Goal: Find specific page/section: Find specific page/section

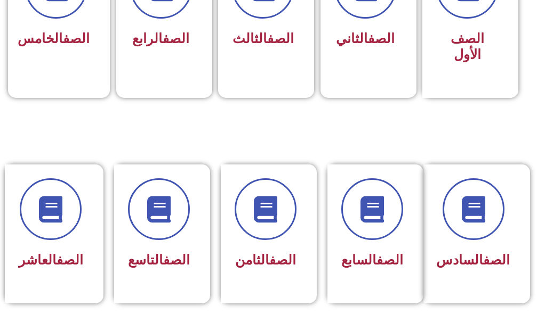
scroll to position [373, 0]
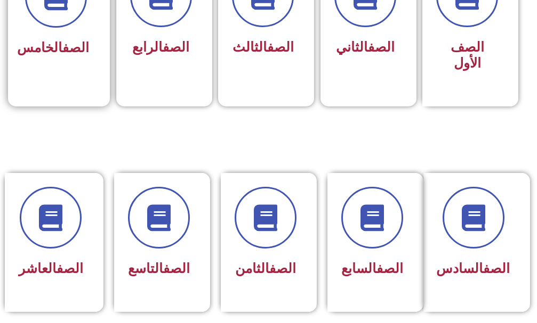
drag, startPoint x: 36, startPoint y: 62, endPoint x: 29, endPoint y: 57, distance: 8.4
click at [29, 56] on h3 "الصف الخامس" at bounding box center [55, 48] width 67 height 16
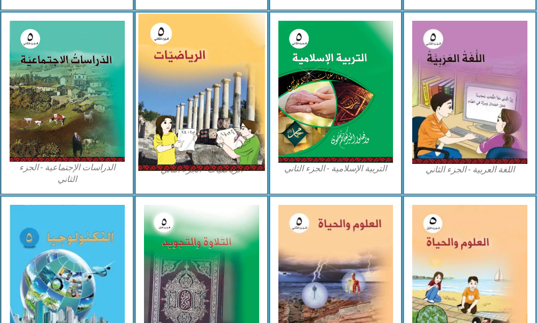
scroll to position [530, 0]
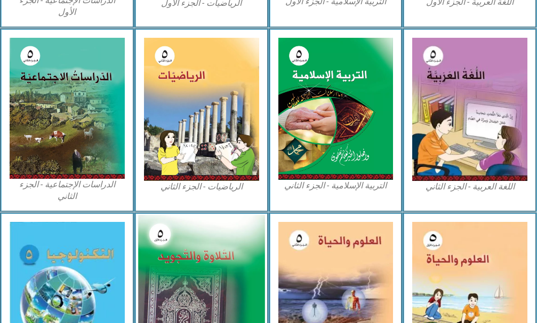
click at [222, 242] on img at bounding box center [201, 293] width 126 height 156
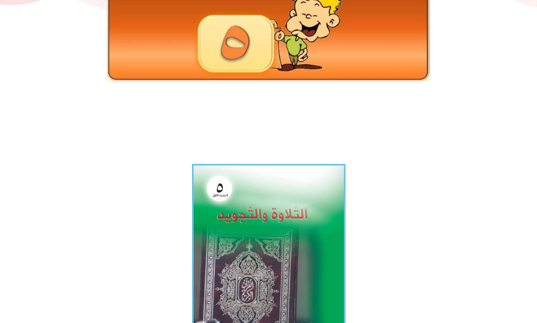
scroll to position [160, 0]
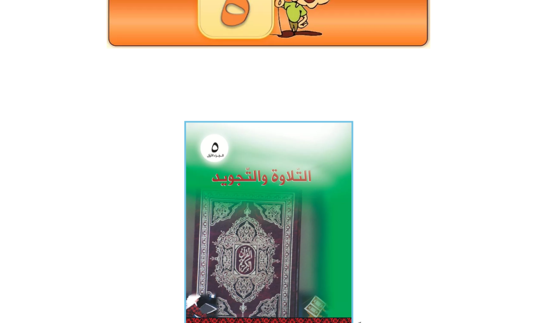
click at [218, 190] on img at bounding box center [268, 224] width 169 height 207
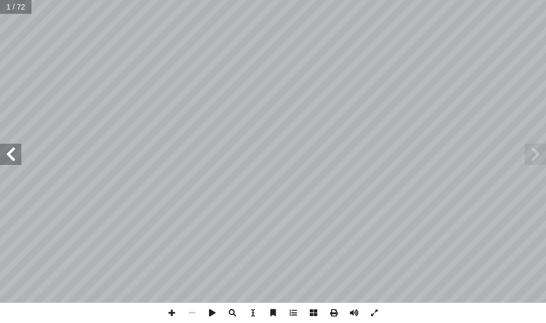
click at [15, 155] on span at bounding box center [10, 154] width 21 height 21
click at [17, 154] on span at bounding box center [10, 154] width 21 height 21
click at [0, 150] on span at bounding box center [10, 154] width 21 height 21
